Goal: Navigation & Orientation: Find specific page/section

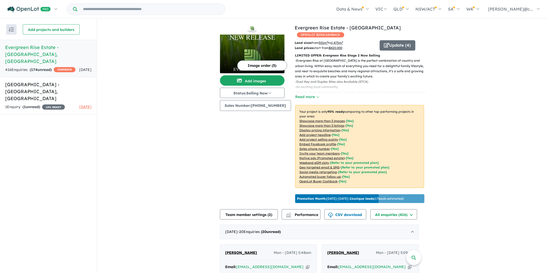
click at [319, 36] on span "OPENLOT $ 200 CASHBACK" at bounding box center [320, 34] width 47 height 5
click at [313, 35] on span "OPENLOT $ 200 CASHBACK" at bounding box center [320, 34] width 47 height 5
click at [54, 68] on span "CASHBACK" at bounding box center [65, 69] width 22 height 5
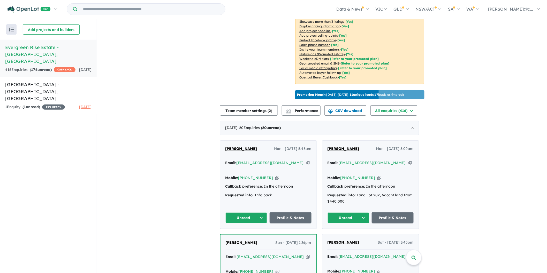
click at [24, 46] on h5 "Evergreen Rise Estate - [GEOGRAPHIC_DATA] , [GEOGRAPHIC_DATA]" at bounding box center [48, 54] width 86 height 21
click at [373, 96] on b "11 unique leads" at bounding box center [362, 95] width 24 height 4
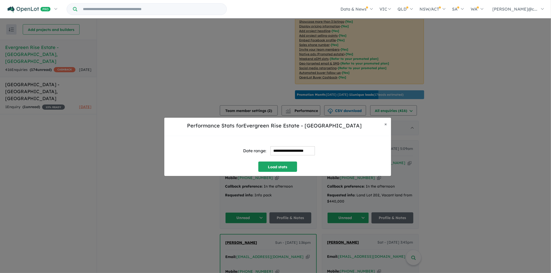
click at [353, 99] on div "**********" at bounding box center [275, 146] width 551 height 273
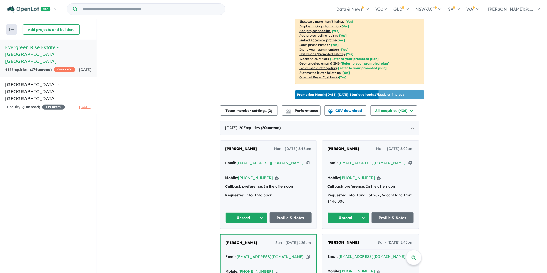
click at [54, 68] on span "CASHBACK" at bounding box center [65, 69] width 22 height 5
click at [47, 43] on link "Evergreen Rise Estate - [GEOGRAPHIC_DATA] , [GEOGRAPHIC_DATA] 416 Enquir ies ( …" at bounding box center [48, 58] width 97 height 37
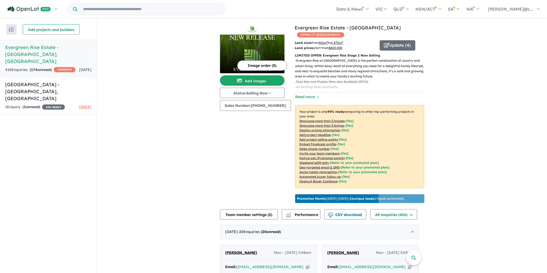
click at [37, 50] on h5 "Evergreen Rise Estate - [GEOGRAPHIC_DATA] , [GEOGRAPHIC_DATA]" at bounding box center [48, 54] width 86 height 21
click at [79, 67] on span "[DATE]" at bounding box center [85, 69] width 12 height 5
click at [314, 96] on button "Read more" at bounding box center [307, 97] width 24 height 6
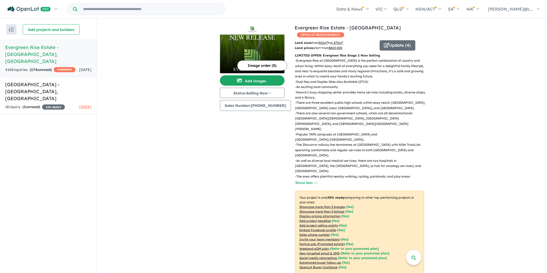
click at [54, 50] on h5 "Evergreen Rise Estate - [GEOGRAPHIC_DATA] , [GEOGRAPHIC_DATA]" at bounding box center [48, 54] width 86 height 21
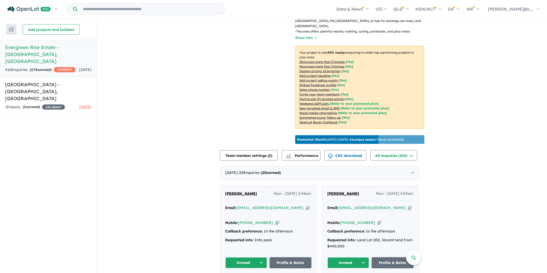
scroll to position [201, 0]
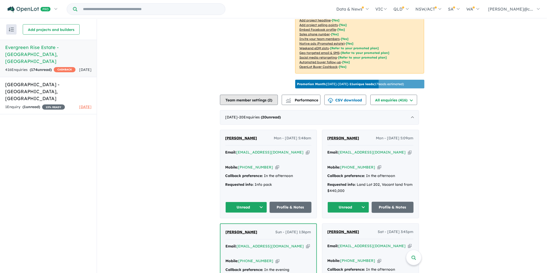
click at [250, 95] on button "Team member settings ( 2 )" at bounding box center [249, 100] width 58 height 10
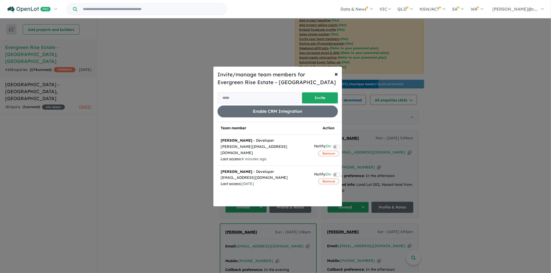
click at [180, 74] on div "Invite/manage team members for Evergreen Rise Estate - South Nowra Invite Enabl…" at bounding box center [275, 136] width 551 height 273
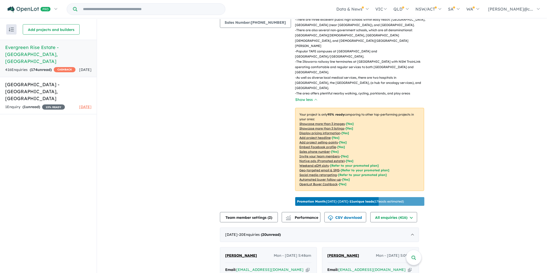
scroll to position [0, 0]
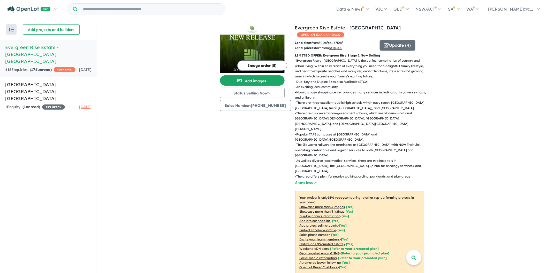
click at [251, 47] on img at bounding box center [252, 54] width 65 height 39
